Goal: Navigation & Orientation: Find specific page/section

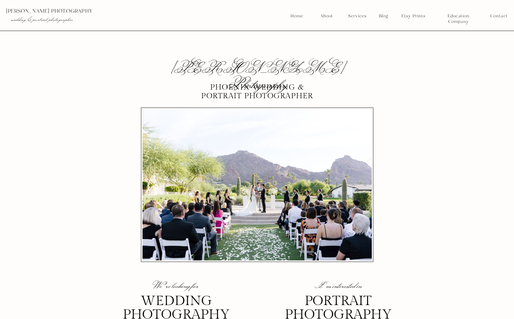
click at [386, 17] on nav "Blog" at bounding box center [384, 16] width 14 height 6
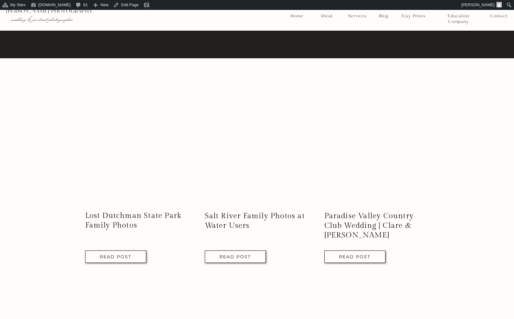
scroll to position [527, 0]
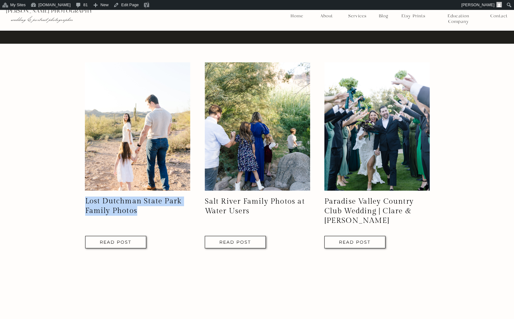
drag, startPoint x: 163, startPoint y: 219, endPoint x: 140, endPoint y: 214, distance: 24.3
copy div "Lost Dutchman State Park Family Photos"
click at [149, 209] on h2 "Lost Dutchman State Park Family Photos" at bounding box center [137, 206] width 105 height 19
click at [138, 202] on link "Lost Dutchman State Park Family Photos" at bounding box center [133, 206] width 97 height 18
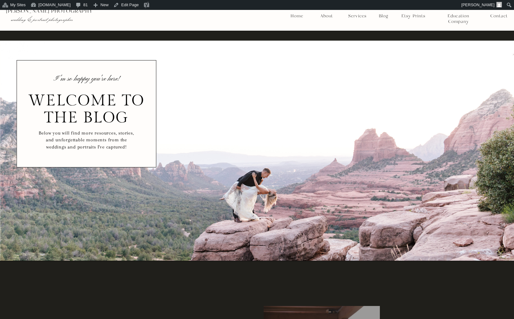
scroll to position [527, 0]
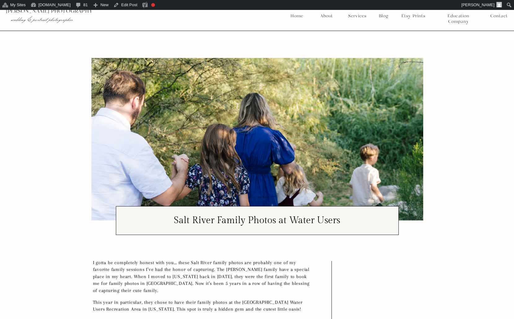
click at [355, 16] on nav "Services" at bounding box center [357, 16] width 23 height 6
click at [358, 65] on div at bounding box center [357, 47] width 37 height 46
click at [359, 63] on nav "Mini Sessions" at bounding box center [358, 62] width 28 height 6
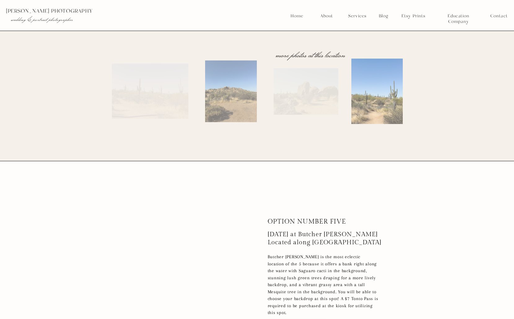
scroll to position [2873, 0]
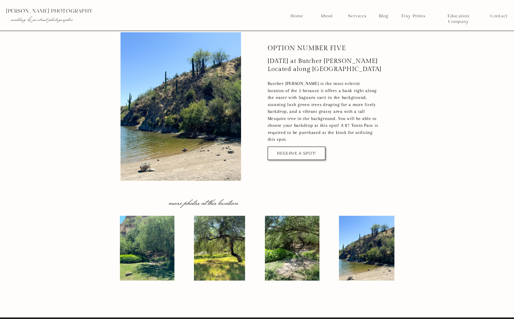
click at [304, 150] on div at bounding box center [297, 153] width 58 height 13
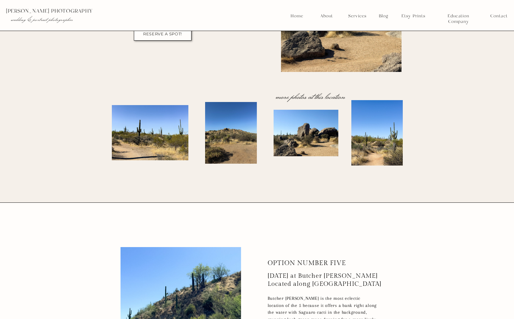
scroll to position [2654, 0]
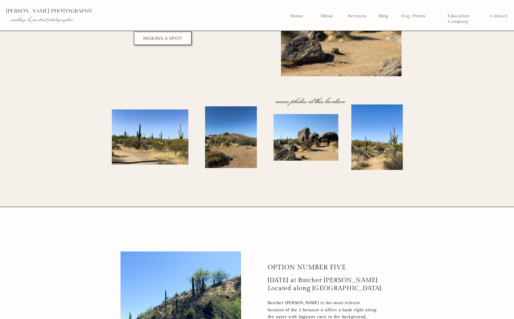
click at [354, 15] on nav "Services" at bounding box center [357, 16] width 23 height 6
click at [303, 15] on nav "Home" at bounding box center [296, 16] width 13 height 6
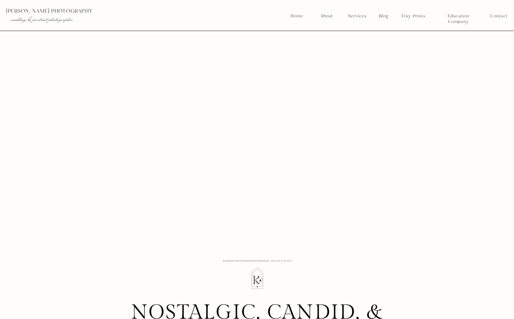
scroll to position [508, 0]
